Goal: Task Accomplishment & Management: Complete application form

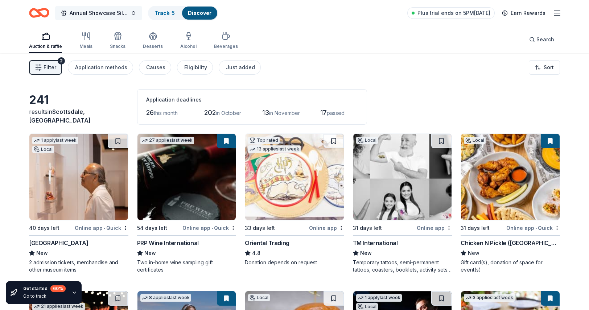
click at [82, 11] on span "Annual Showcase Silent Auction" at bounding box center [99, 13] width 58 height 9
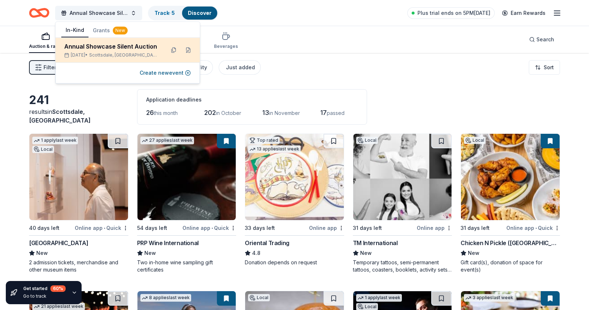
click at [145, 49] on div "Annual Showcase Silent Auction" at bounding box center [111, 46] width 95 height 9
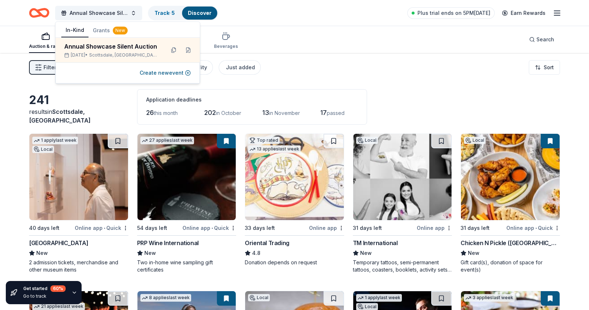
click at [203, 12] on link "Discover" at bounding box center [200, 13] width 24 height 6
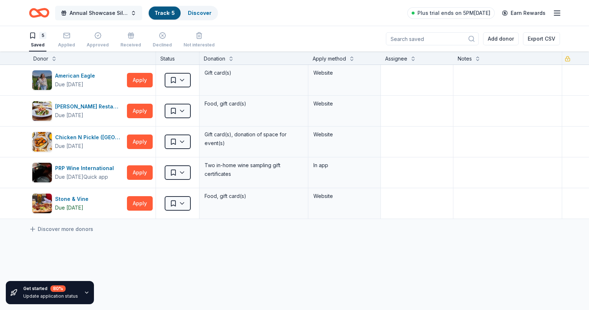
click at [104, 12] on span "Annual Showcase Silent Auction" at bounding box center [99, 13] width 58 height 9
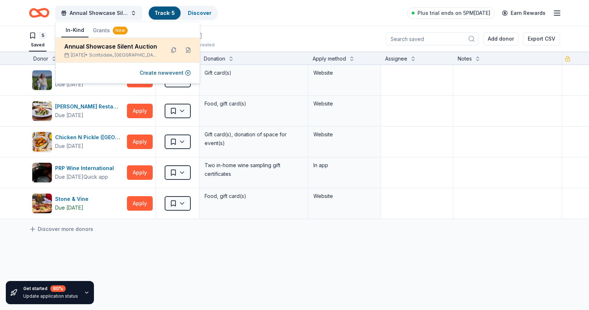
click at [100, 49] on div "Annual Showcase Silent Auction" at bounding box center [111, 46] width 95 height 9
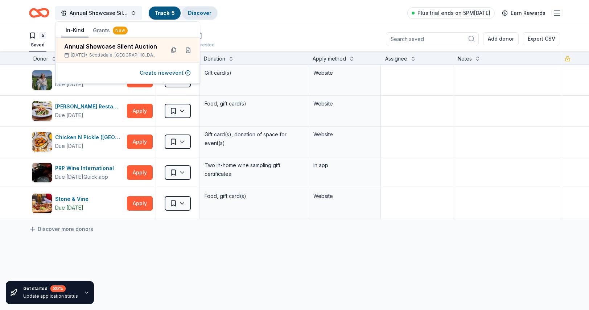
click at [202, 15] on link "Discover" at bounding box center [200, 13] width 24 height 6
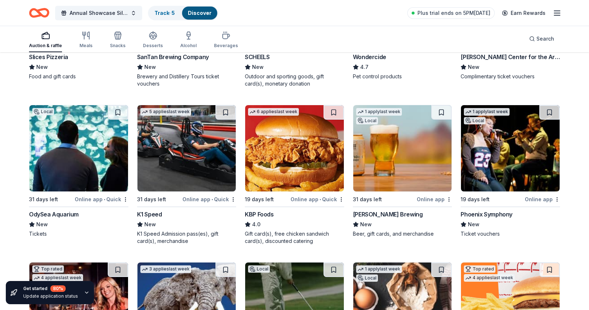
scroll to position [653, 0]
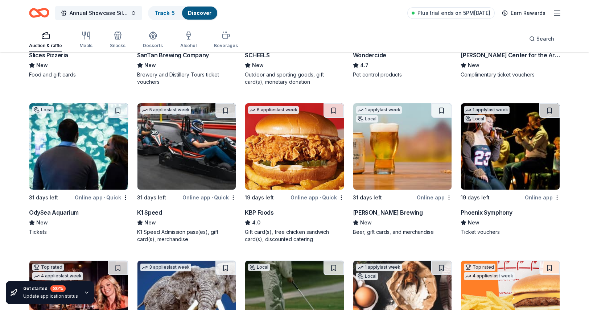
click at [174, 140] on img at bounding box center [186, 146] width 99 height 86
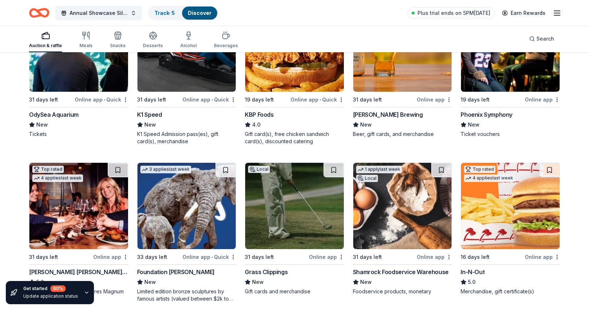
scroll to position [783, 0]
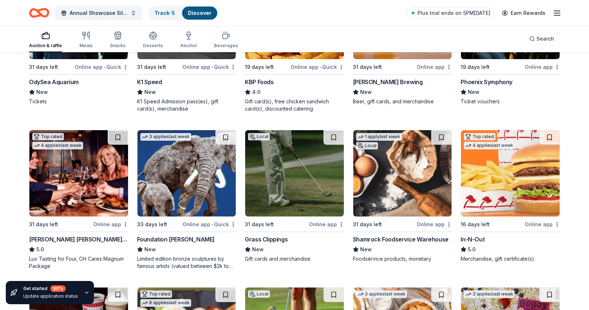
click at [74, 184] on img at bounding box center [78, 173] width 99 height 86
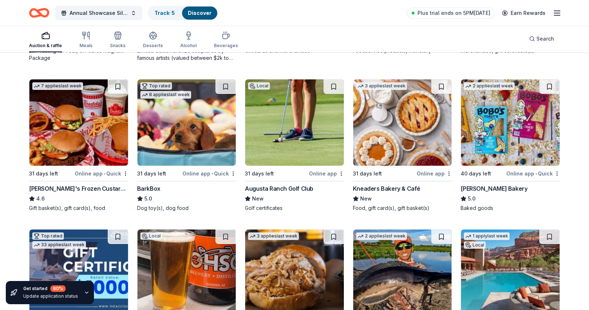
scroll to position [994, 0]
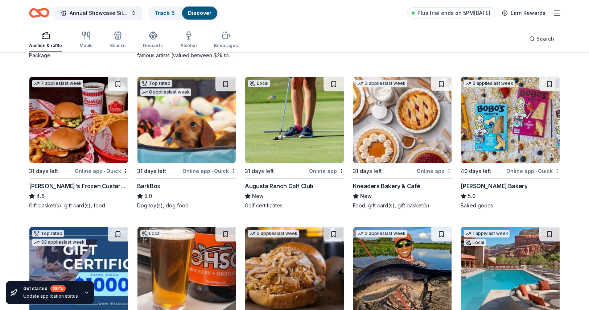
click at [67, 143] on img at bounding box center [78, 120] width 99 height 86
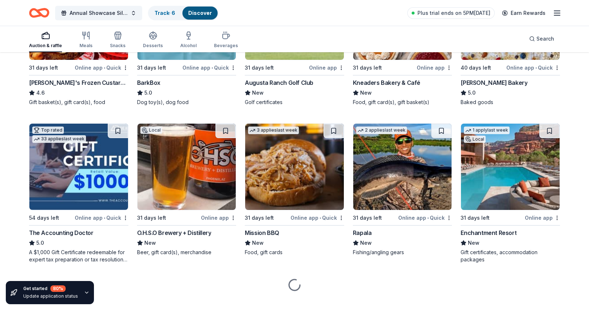
scroll to position [1107, 0]
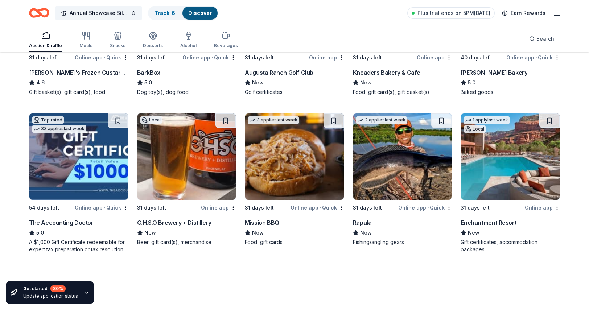
click at [65, 172] on img at bounding box center [78, 157] width 99 height 86
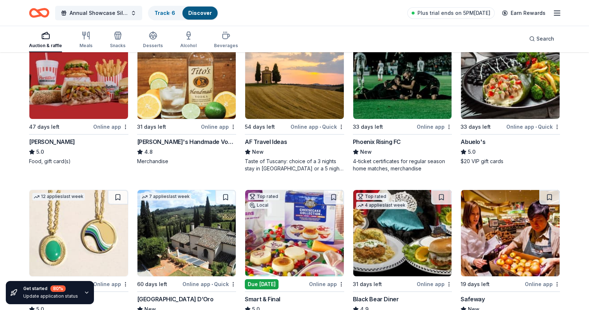
scroll to position [1505, 0]
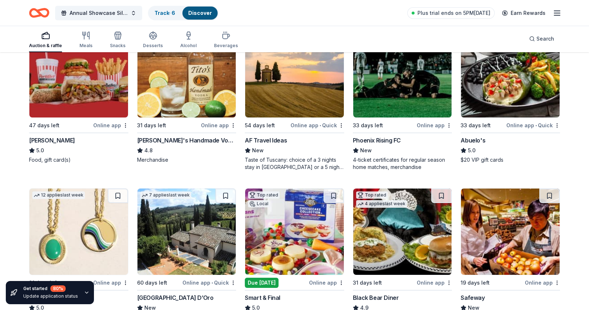
click at [93, 85] on img at bounding box center [78, 74] width 99 height 86
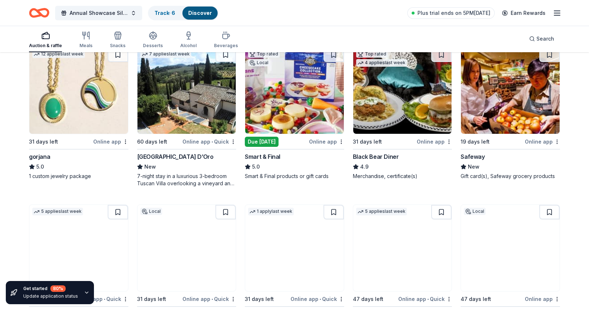
scroll to position [1646, 0]
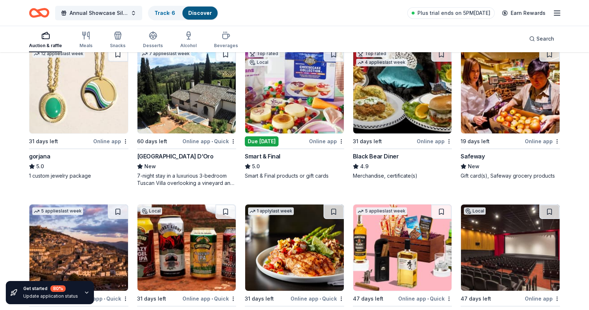
click at [288, 99] on img at bounding box center [294, 90] width 99 height 86
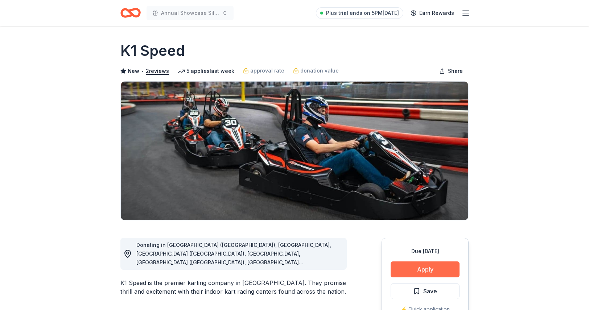
click at [418, 271] on button "Apply" at bounding box center [425, 269] width 69 height 16
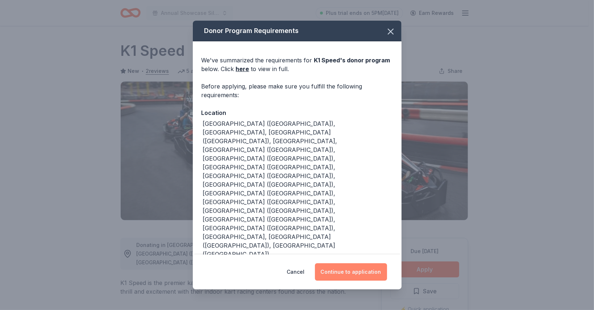
click at [359, 263] on button "Continue to application" at bounding box center [351, 271] width 72 height 17
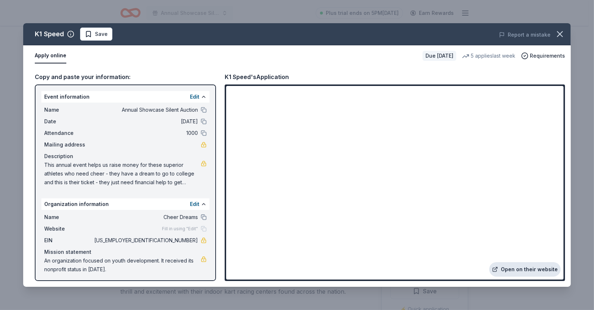
click at [534, 276] on link "Open on their website" at bounding box center [525, 269] width 71 height 15
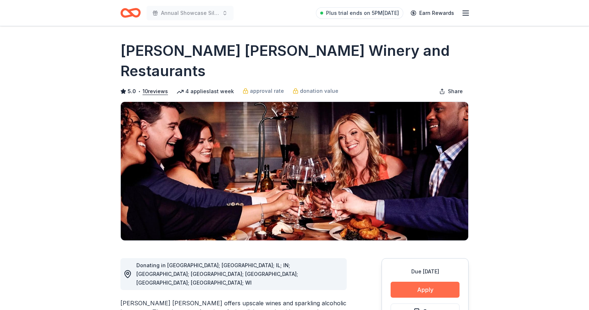
click at [418, 282] on button "Apply" at bounding box center [425, 290] width 69 height 16
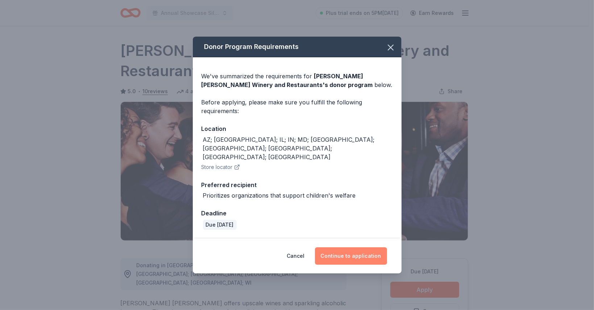
click at [363, 253] on button "Continue to application" at bounding box center [351, 255] width 72 height 17
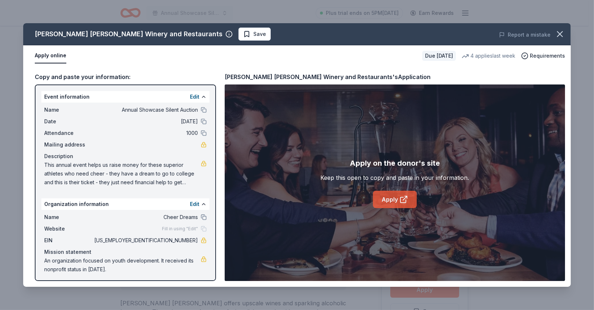
click at [400, 197] on icon at bounding box center [404, 199] width 9 height 9
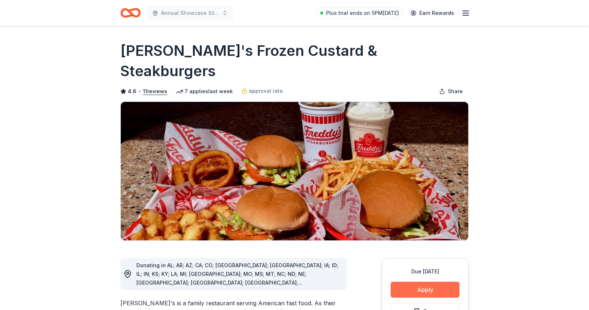
click at [435, 282] on button "Apply" at bounding box center [425, 290] width 69 height 16
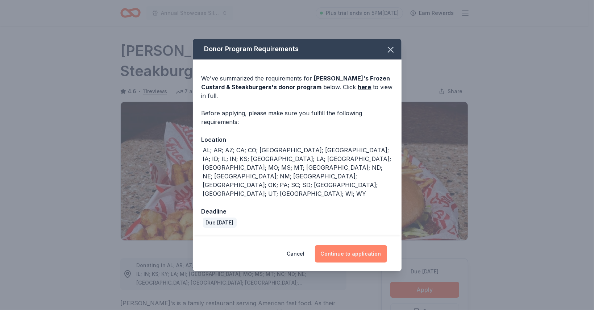
click at [373, 245] on button "Continue to application" at bounding box center [351, 253] width 72 height 17
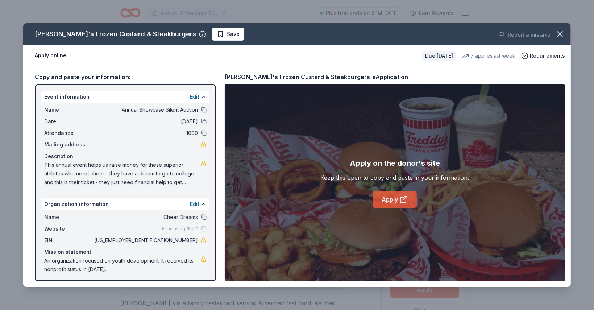
click at [409, 197] on link "Apply" at bounding box center [395, 199] width 44 height 17
click at [110, 99] on div "Event information Edit" at bounding box center [125, 97] width 168 height 12
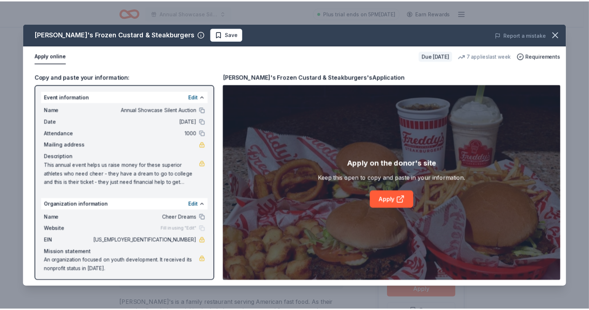
scroll to position [1, 0]
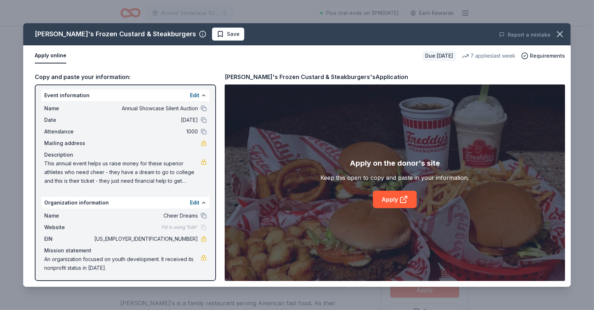
click at [204, 41] on div "Freddy's Frozen Custard & Steakburgers Save Report a mistake" at bounding box center [297, 34] width 548 height 22
click at [227, 36] on span "Save" at bounding box center [233, 34] width 13 height 9
click at [557, 38] on icon "button" at bounding box center [560, 34] width 10 height 10
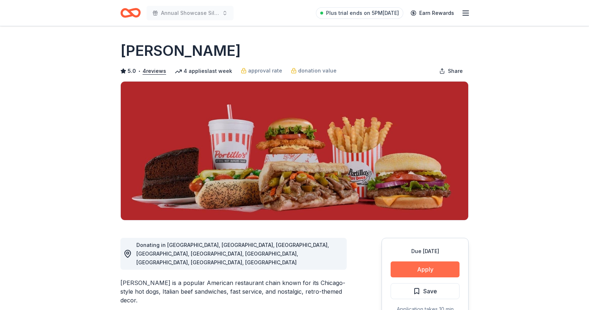
click at [422, 267] on button "Apply" at bounding box center [425, 269] width 69 height 16
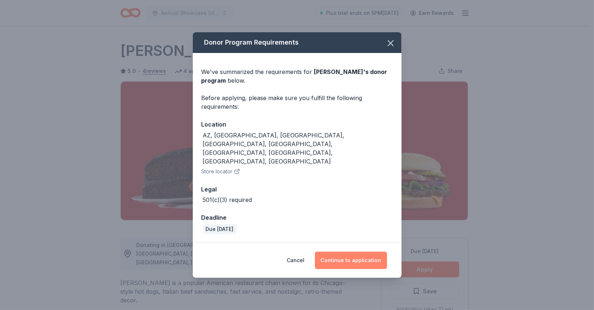
click at [355, 252] on button "Continue to application" at bounding box center [351, 260] width 72 height 17
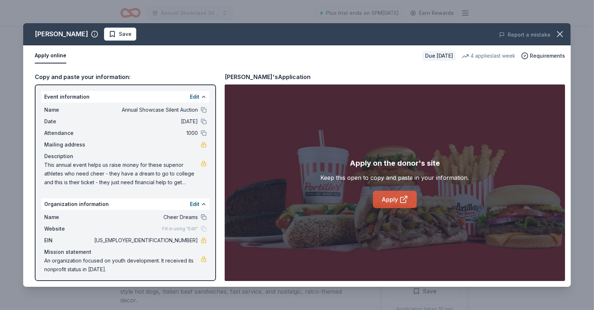
click at [390, 204] on link "Apply" at bounding box center [395, 199] width 44 height 17
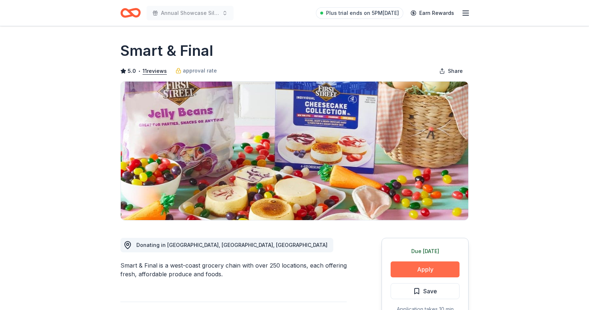
click at [432, 271] on button "Apply" at bounding box center [425, 269] width 69 height 16
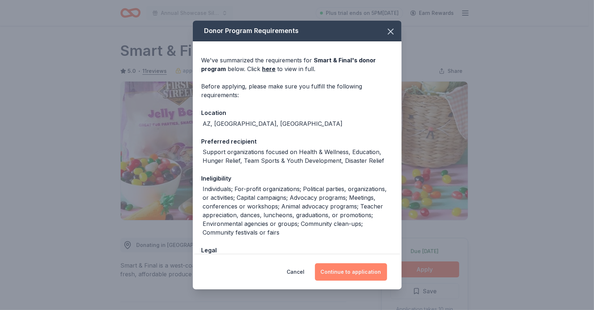
click at [352, 273] on button "Continue to application" at bounding box center [351, 271] width 72 height 17
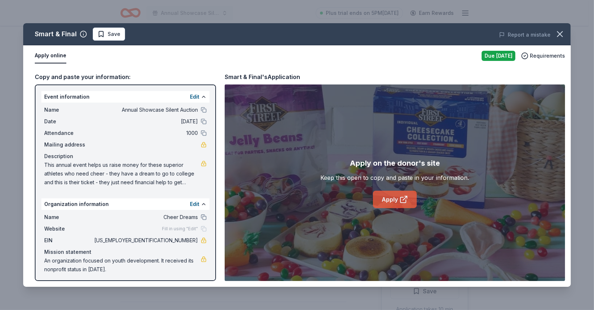
click at [397, 202] on link "Apply" at bounding box center [395, 199] width 44 height 17
